Goal: Book appointment/travel/reservation

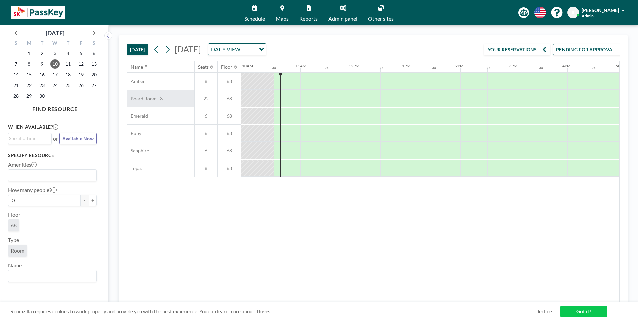
scroll to position [0, 534]
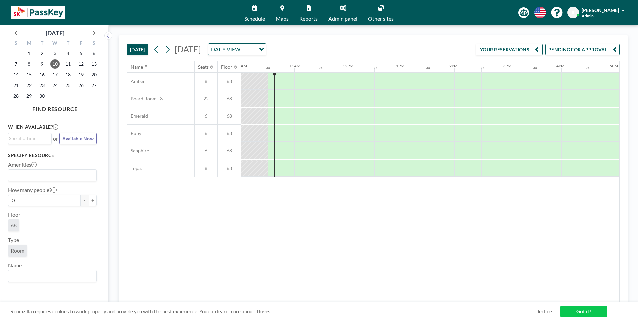
click at [574, 46] on button "PENDING FOR APPROVAL" at bounding box center [582, 50] width 74 height 12
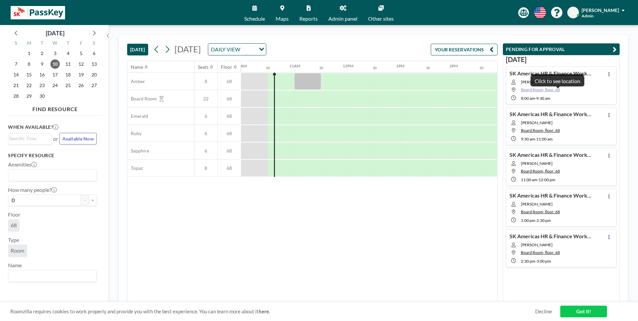
click at [553, 89] on span "Board Room, floor: 68" at bounding box center [540, 89] width 39 height 5
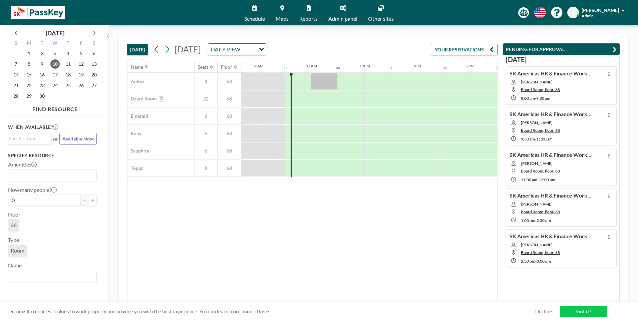
scroll to position [0, 534]
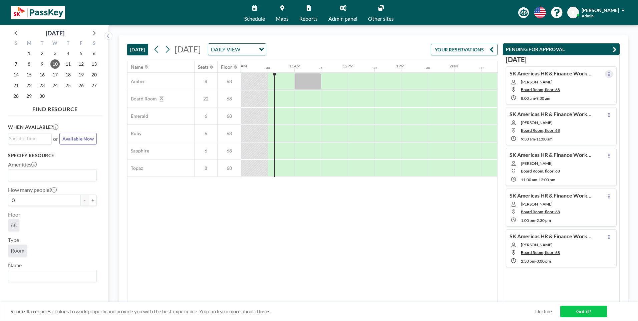
click at [607, 73] on icon at bounding box center [608, 74] width 3 height 4
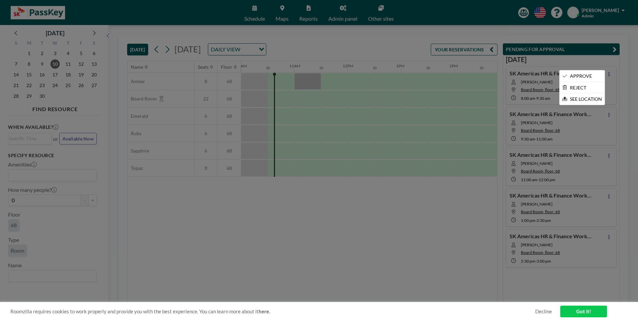
click at [606, 73] on div at bounding box center [319, 160] width 638 height 321
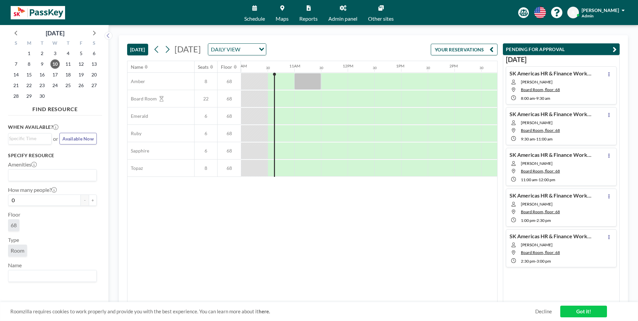
click at [461, 206] on div "Name Seats Floor 12AM 30 1AM 30 2AM 30 3AM 30 4AM 30 5AM 30 6AM 30 7AM 30 8AM 3…" at bounding box center [311, 181] width 369 height 241
drag, startPoint x: 339, startPoint y: 233, endPoint x: 340, endPoint y: 238, distance: 4.7
click at [340, 237] on div "Name Seats Floor 12AM 30 1AM 30 2AM 30 3AM 30 4AM 30 5AM 30 6AM 30 7AM 30 8AM 3…" at bounding box center [311, 181] width 369 height 241
click at [162, 213] on div "Name Seats Floor 12AM 30 1AM 30 2AM 30 3AM 30 4AM 30 5AM 30 6AM 30 7AM 30 8AM 3…" at bounding box center [311, 181] width 369 height 241
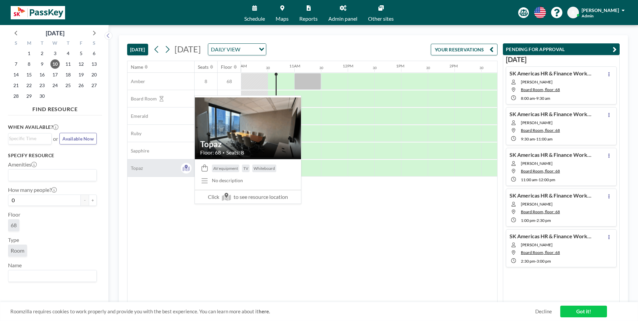
click at [139, 165] on span "Topaz" at bounding box center [134, 168] width 15 height 6
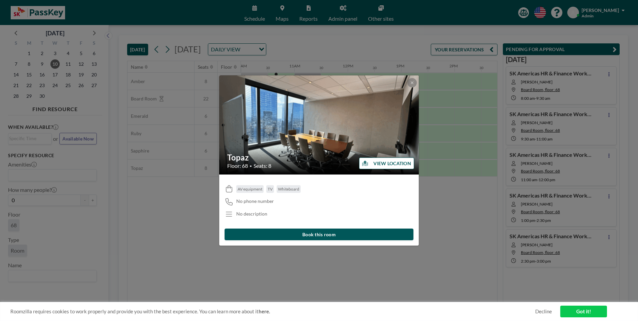
click at [142, 149] on div "Topaz Floor: 68 • Seats: 8 VIEW LOCATION AV equipment TV Whiteboard No phone nu…" at bounding box center [319, 160] width 638 height 321
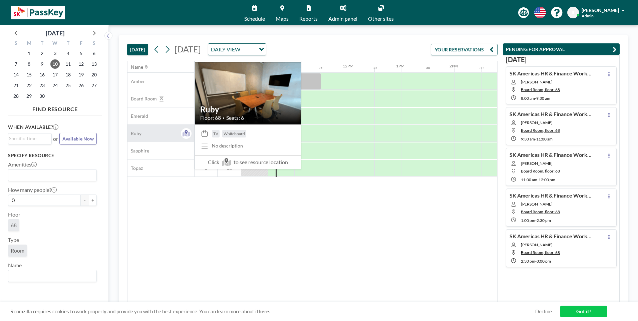
click at [139, 131] on span "Ruby" at bounding box center [134, 133] width 14 height 6
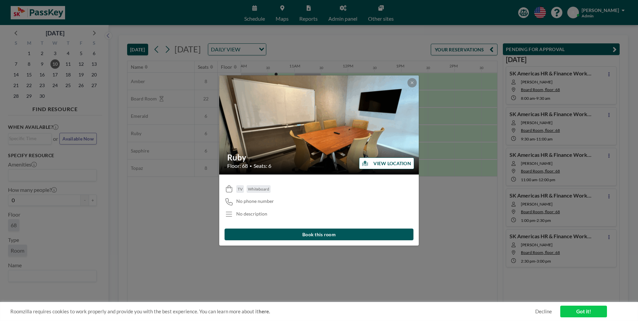
click at [138, 116] on div "Ruby Floor: 68 • Seats: 6 VIEW LOCATION TV Whiteboard No phone number No descri…" at bounding box center [319, 160] width 638 height 321
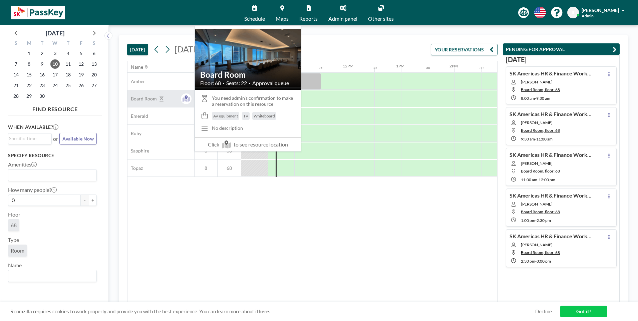
click at [139, 97] on span "Board Room" at bounding box center [141, 99] width 29 height 6
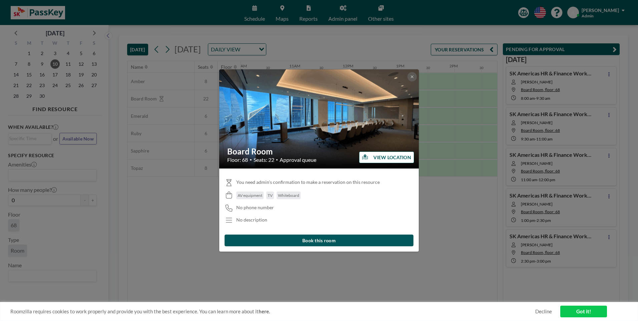
click at [329, 123] on img at bounding box center [319, 119] width 200 height 110
click at [375, 159] on button "VIEW LOCATION" at bounding box center [386, 157] width 55 height 12
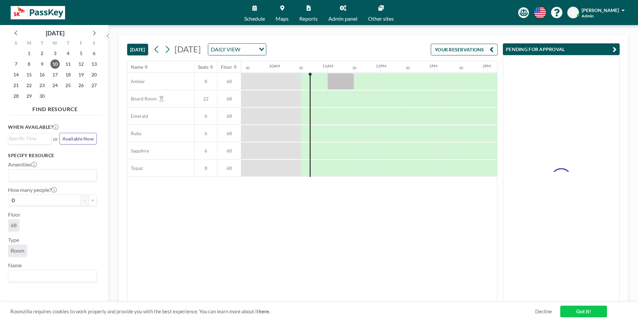
scroll to position [0, 534]
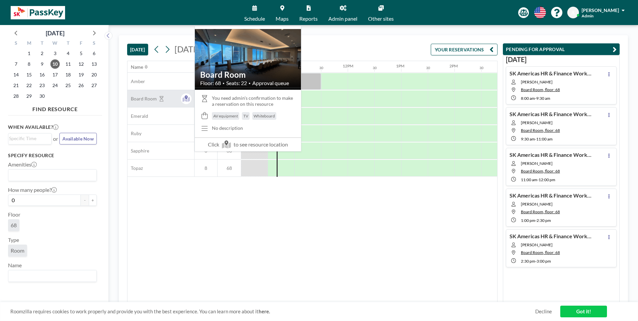
click at [140, 99] on span "Board Room" at bounding box center [141, 99] width 29 height 6
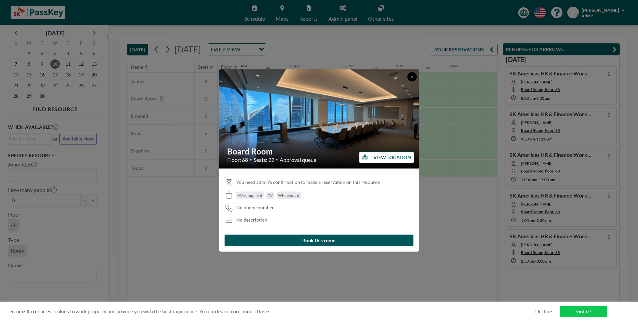
click at [410, 76] on icon at bounding box center [412, 77] width 4 height 4
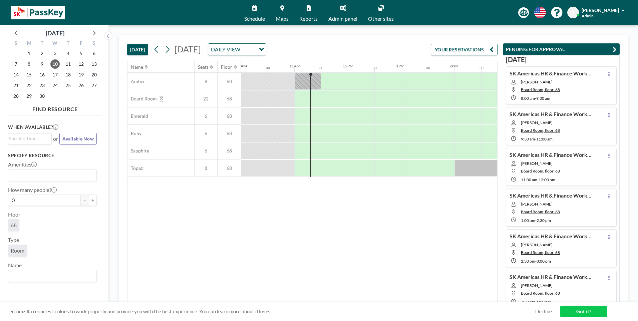
click at [36, 9] on img at bounding box center [38, 12] width 54 height 13
click at [264, 49] on icon "Search for option" at bounding box center [261, 49] width 5 height 3
click at [339, 71] on li "WEEKLY VIEW" at bounding box center [331, 71] width 57 height 10
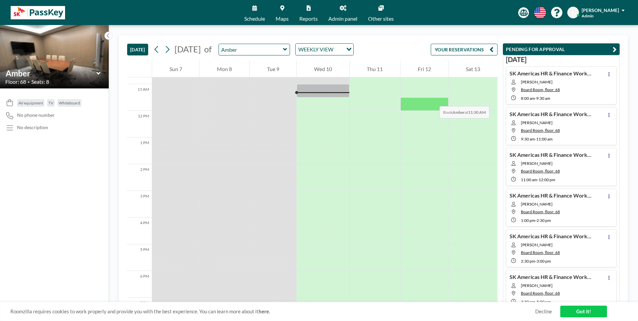
scroll to position [280, 0]
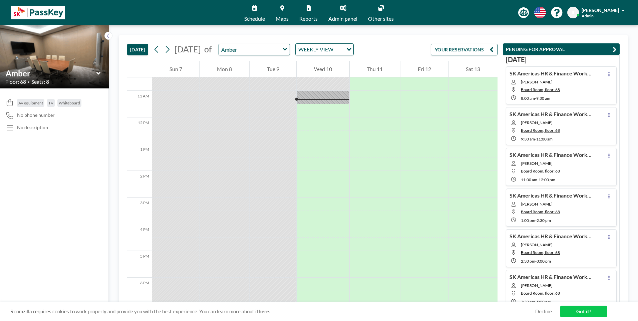
click at [150, 52] on div "[DATE] [DATE] of Amber WEEKLY VIEW Loading..." at bounding box center [240, 49] width 226 height 12
click at [158, 49] on icon at bounding box center [156, 49] width 6 height 10
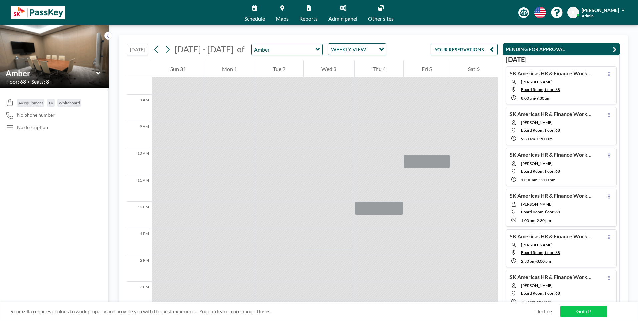
scroll to position [200, 0]
drag, startPoint x: 252, startPoint y: 12, endPoint x: 259, endPoint y: 21, distance: 11.6
click at [252, 12] on link "Schedule" at bounding box center [254, 12] width 31 height 25
click at [255, 11] on link "Schedule" at bounding box center [254, 12] width 31 height 25
click at [621, 9] on div "[PERSON_NAME]" at bounding box center [602, 10] width 43 height 7
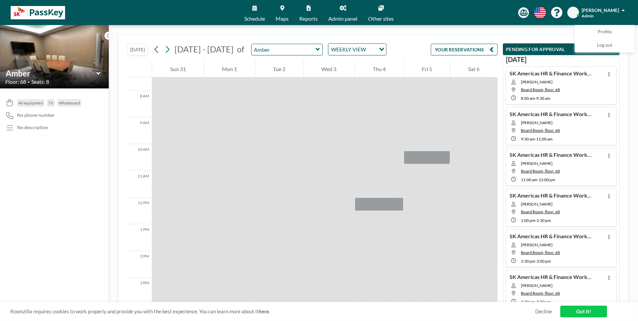
click at [606, 10] on span "[PERSON_NAME]" at bounding box center [599, 10] width 37 height 6
click at [621, 10] on span at bounding box center [622, 10] width 3 height 5
click at [336, 13] on link "Admin panel" at bounding box center [343, 12] width 40 height 25
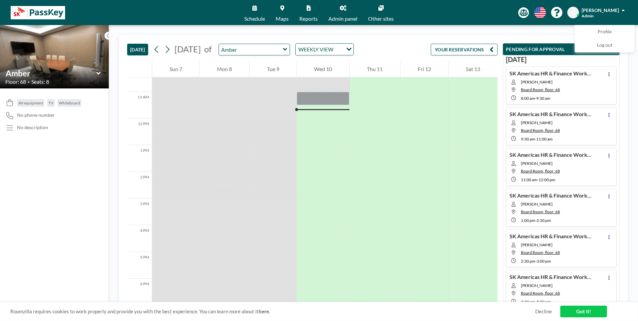
scroll to position [293, 0]
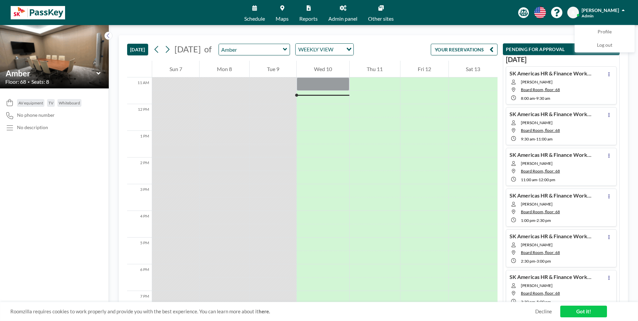
click at [579, 307] on link "Got it!" at bounding box center [583, 311] width 47 height 12
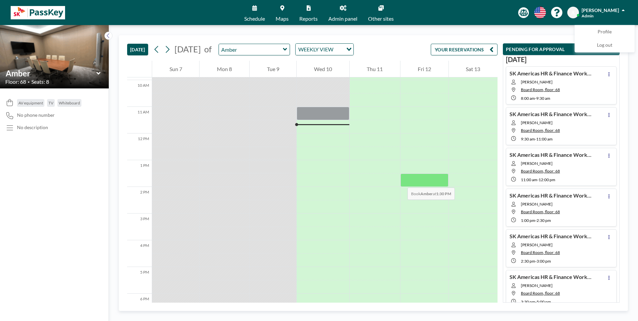
scroll to position [227, 0]
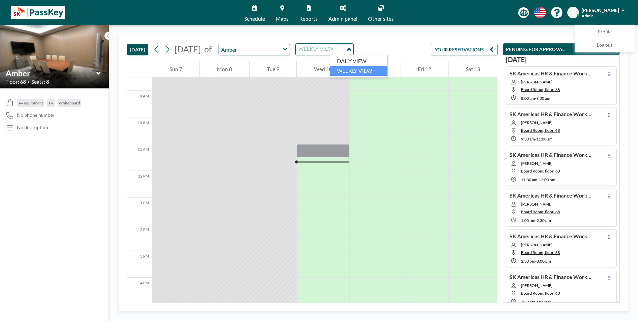
click at [351, 48] on icon "Search for option" at bounding box center [348, 49] width 5 height 3
click at [362, 61] on li "DAILY VIEW" at bounding box center [358, 61] width 57 height 10
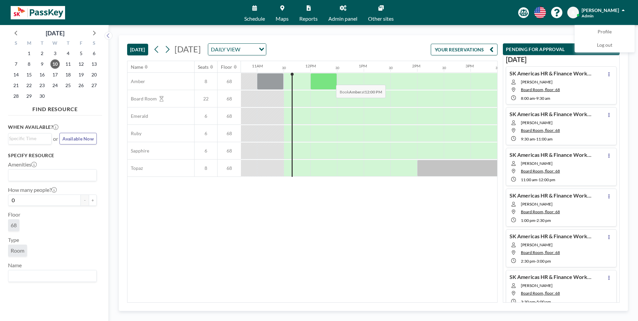
scroll to position [0, 587]
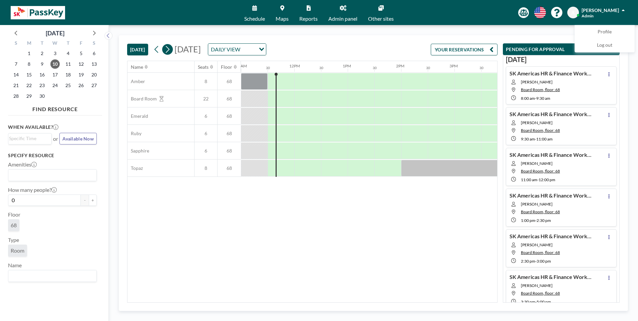
click at [169, 49] on icon at bounding box center [168, 49] width 4 height 7
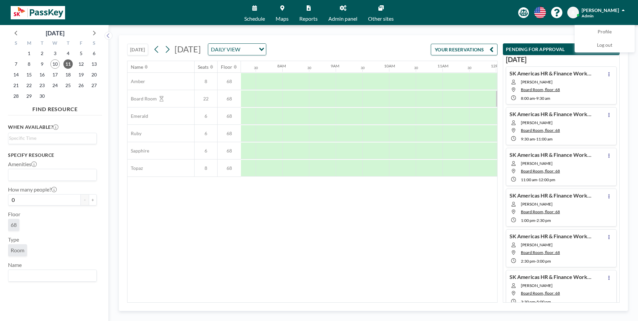
scroll to position [0, 400]
click at [167, 49] on icon at bounding box center [167, 49] width 6 height 10
